Goal: Task Accomplishment & Management: Complete application form

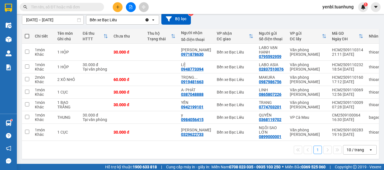
scroll to position [53, 0]
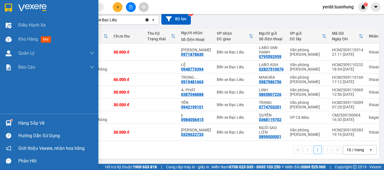
click at [12, 120] on sup at bounding box center [12, 121] width 2 height 2
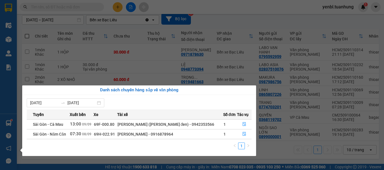
click at [135, 56] on section "Kết quả tìm kiếm ( 0 ) Bộ lọc No Data yenbl.tuanhung 1 Điều hành xe Kho hàng mớ…" at bounding box center [192, 85] width 384 height 170
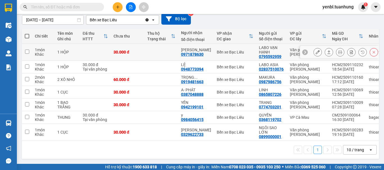
scroll to position [0, 0]
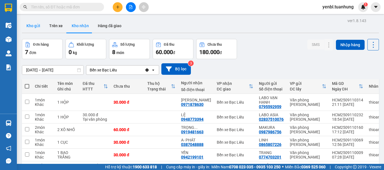
click at [32, 24] on button "Kho gửi" at bounding box center [33, 25] width 23 height 13
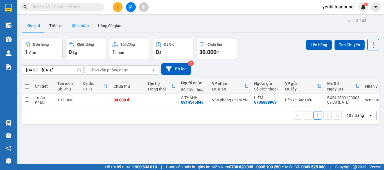
click at [75, 27] on button "Kho nhận" at bounding box center [80, 25] width 26 height 13
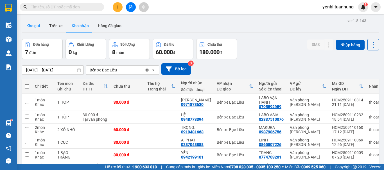
click at [35, 27] on button "Kho gửi" at bounding box center [33, 25] width 23 height 13
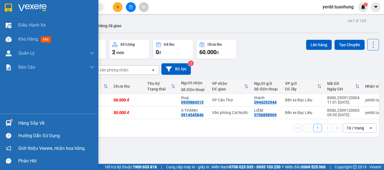
click at [15, 120] on div "Hàng sắp về" at bounding box center [49, 123] width 98 height 13
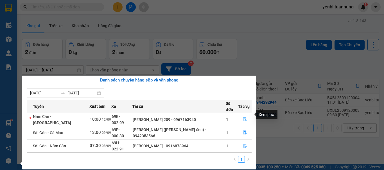
click at [240, 115] on button "button" at bounding box center [244, 119] width 13 height 9
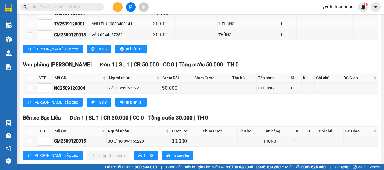
scroll to position [181, 0]
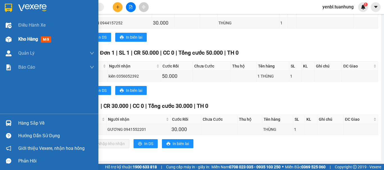
click at [24, 40] on span "Kho hàng" at bounding box center [28, 39] width 20 height 5
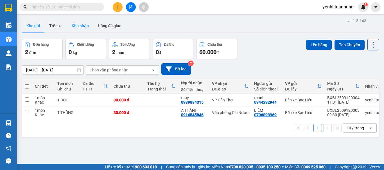
click at [83, 24] on button "Kho nhận" at bounding box center [80, 25] width 26 height 13
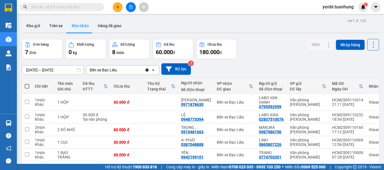
click at [119, 7] on icon "plus" at bounding box center [118, 7] width 4 height 4
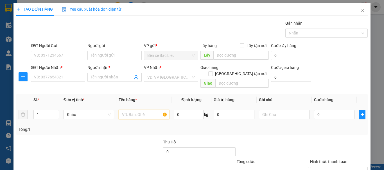
click at [129, 110] on input "text" at bounding box center [144, 114] width 51 height 9
type input "1 KIỆN"
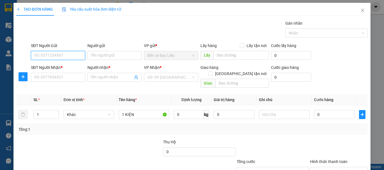
click at [43, 57] on input "SĐT Người Gửi" at bounding box center [58, 55] width 54 height 9
type input "0907040996"
click at [76, 67] on div "0907040996 - BỬU" at bounding box center [57, 67] width 47 height 6
type input "BỬU"
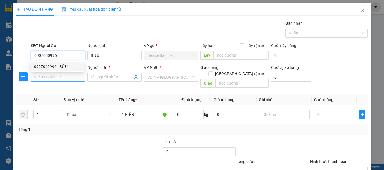
type input "0907040996"
click at [76, 78] on input "SĐT Người Nhận *" at bounding box center [58, 77] width 54 height 9
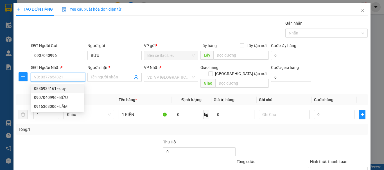
click at [69, 90] on div "0835934161 - duy" at bounding box center [57, 89] width 47 height 6
type input "0835934161"
type input "duy"
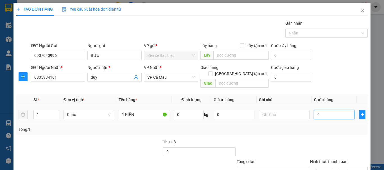
click at [318, 111] on input "0" at bounding box center [334, 114] width 40 height 9
type input "3"
type input "30"
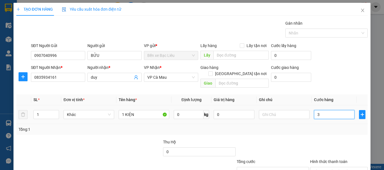
type input "30"
type input "30.000"
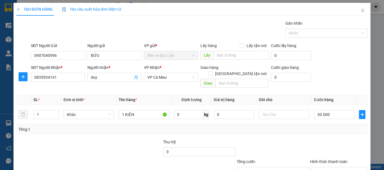
click at [309, 128] on div "Tổng: 1" at bounding box center [191, 129] width 351 height 11
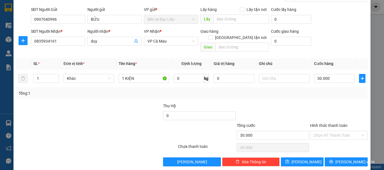
scroll to position [37, 0]
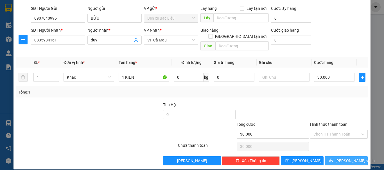
click at [333, 159] on icon "printer" at bounding box center [331, 161] width 4 height 4
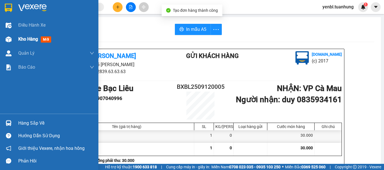
click at [23, 37] on span "Kho hàng" at bounding box center [28, 39] width 20 height 5
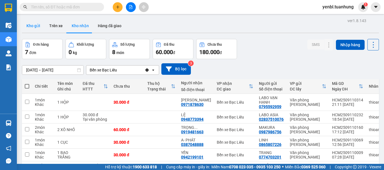
click at [34, 25] on button "Kho gửi" at bounding box center [33, 25] width 23 height 13
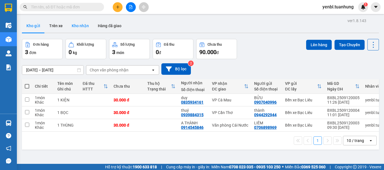
click at [77, 26] on button "Kho nhận" at bounding box center [80, 25] width 26 height 13
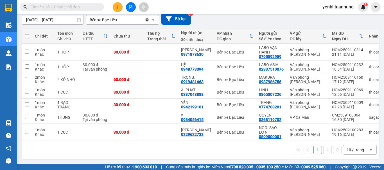
scroll to position [53, 0]
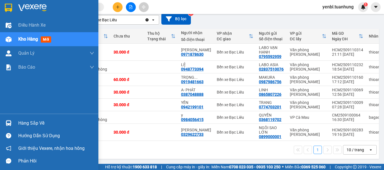
click at [26, 124] on div "Hàng sắp về" at bounding box center [56, 123] width 76 height 8
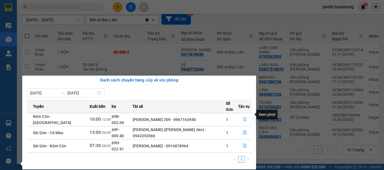
click at [244, 118] on icon "file-done" at bounding box center [244, 120] width 3 height 4
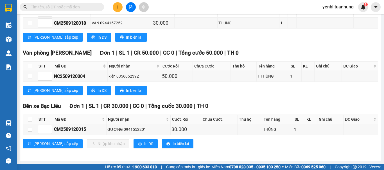
scroll to position [181, 0]
click at [29, 119] on input "checkbox" at bounding box center [30, 119] width 4 height 4
checkbox input "true"
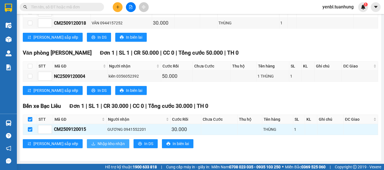
click at [97, 144] on span "Nhập kho nhận" at bounding box center [110, 144] width 27 height 6
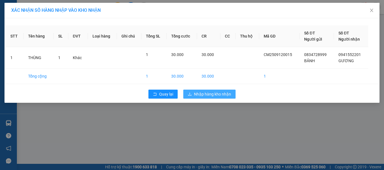
click at [199, 95] on span "Nhập hàng kho nhận" at bounding box center [212, 94] width 37 height 6
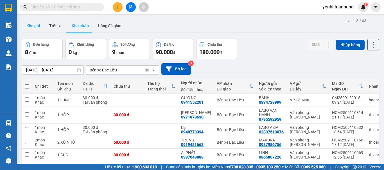
click at [25, 28] on button "Kho gửi" at bounding box center [33, 25] width 23 height 13
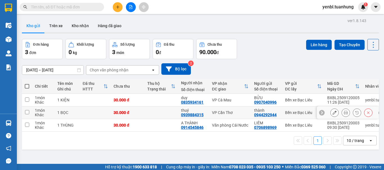
click at [160, 111] on td at bounding box center [161, 113] width 34 height 13
checkbox input "true"
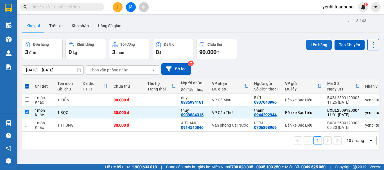
click at [312, 45] on button "Lên hàng" at bounding box center [319, 45] width 26 height 10
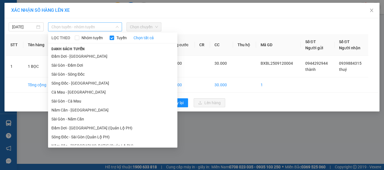
click at [72, 28] on span "Chọn tuyến - nhóm tuyến" at bounding box center [84, 27] width 67 height 8
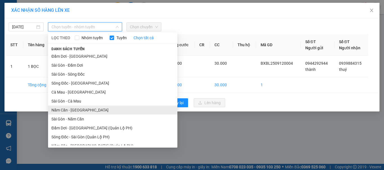
click at [67, 111] on li "Năm Căn - [GEOGRAPHIC_DATA]" at bounding box center [112, 110] width 129 height 9
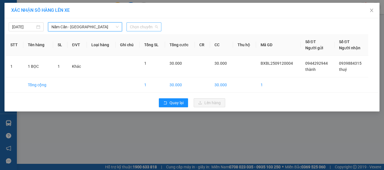
click at [149, 28] on span "Chọn chuyến" at bounding box center [144, 27] width 28 height 8
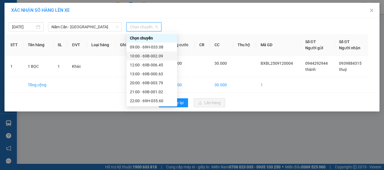
click at [159, 56] on div "10:00 - 69B-002.09" at bounding box center [152, 56] width 44 height 6
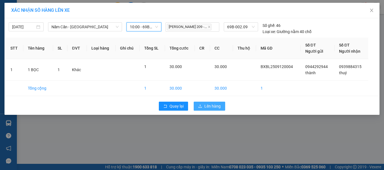
click at [203, 102] on button "Lên hàng" at bounding box center [208, 106] width 31 height 9
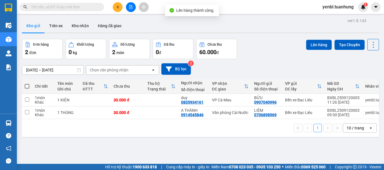
click at [276, 46] on div "Đơn hàng 2 đơn Khối lượng 0 kg Số lượng 2 món Đã thu 0 đ Chưa thu 60.000 đ Lên …" at bounding box center [200, 49] width 357 height 20
click at [81, 24] on button "Kho nhận" at bounding box center [80, 25] width 26 height 13
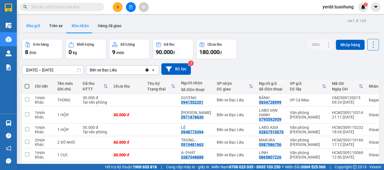
click at [24, 24] on button "Kho gửi" at bounding box center [33, 25] width 23 height 13
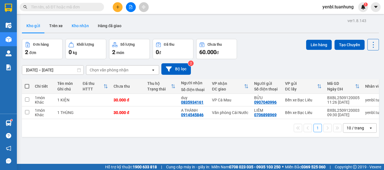
click at [81, 25] on button "Kho nhận" at bounding box center [80, 25] width 26 height 13
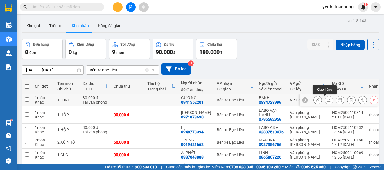
click at [327, 101] on icon at bounding box center [329, 100] width 4 height 4
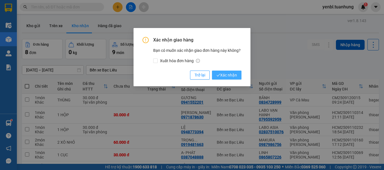
click at [235, 76] on span "Xác nhận" at bounding box center [226, 75] width 21 height 6
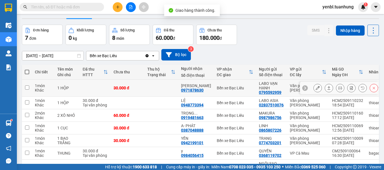
scroll to position [28, 0]
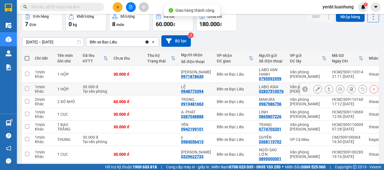
click at [327, 90] on icon at bounding box center [329, 89] width 4 height 4
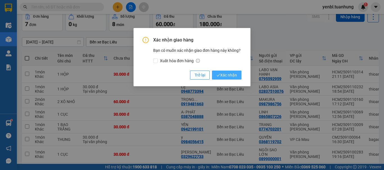
click at [235, 75] on span "Xác nhận" at bounding box center [226, 75] width 21 height 6
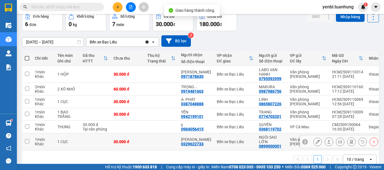
click at [325, 142] on button at bounding box center [329, 142] width 8 height 10
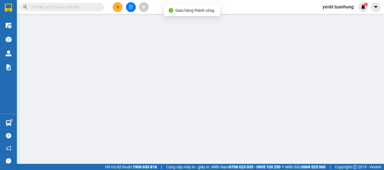
type input "0899000001"
type input "NGÔI SAO LỚN"
type input "0329622733"
type input "[PERSON_NAME]"
type input "30.000"
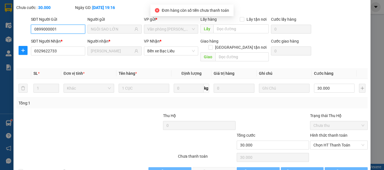
scroll to position [38, 0]
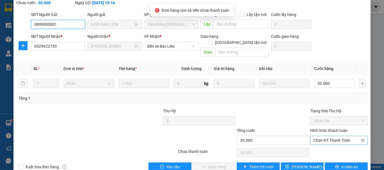
click at [323, 136] on span "Chọn HT Thanh Toán" at bounding box center [338, 140] width 51 height 8
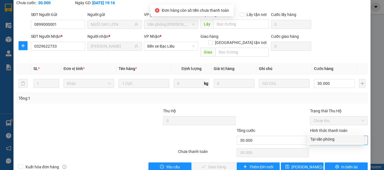
click at [321, 142] on div "Tại văn phòng" at bounding box center [335, 139] width 50 height 6
type input "0"
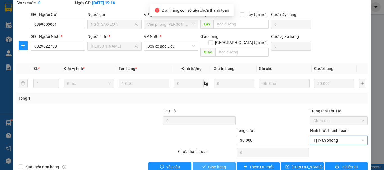
click at [198, 163] on button "Giao hàng" at bounding box center [213, 167] width 43 height 9
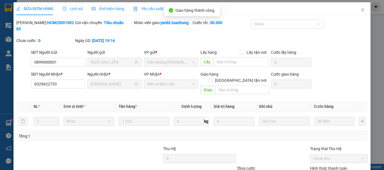
scroll to position [0, 0]
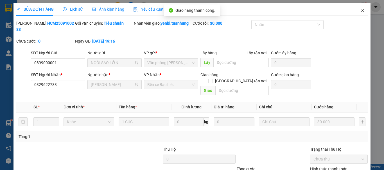
click at [358, 15] on span "Close" at bounding box center [362, 11] width 16 height 16
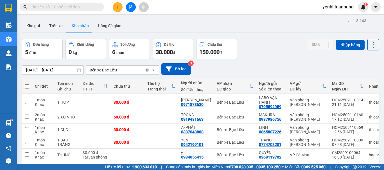
click at [31, 29] on button "Kho gửi" at bounding box center [33, 25] width 23 height 13
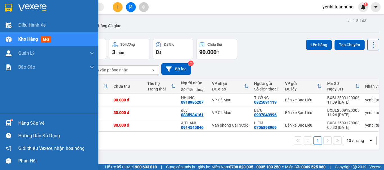
click at [12, 123] on div at bounding box center [9, 124] width 10 height 10
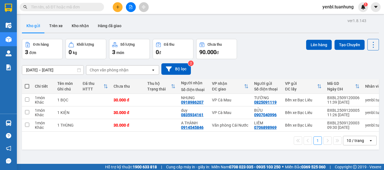
drag, startPoint x: 290, startPoint y: 49, endPoint x: 288, endPoint y: 51, distance: 3.4
click at [290, 49] on section "Kết quả tìm kiếm ( 0 ) Bộ lọc No Data yenbl.tuanhung 1 Điều hành xe Kho hàng mớ…" at bounding box center [192, 85] width 384 height 170
